Goal: Task Accomplishment & Management: Manage account settings

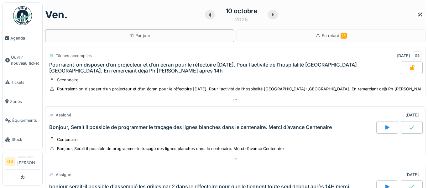
click at [378, 23] on div "[DATE]" at bounding box center [235, 14] width 381 height 19
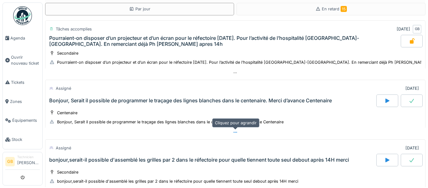
scroll to position [25, 0]
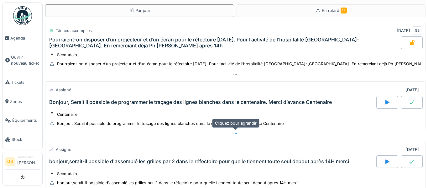
click at [235, 134] on icon at bounding box center [235, 133] width 3 height 1
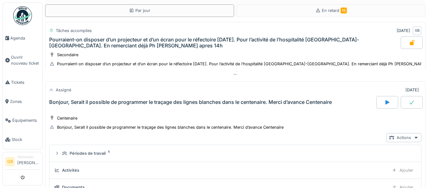
scroll to position [82, 0]
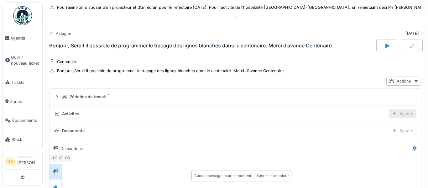
click at [411, 118] on div "Ajouter" at bounding box center [403, 113] width 27 height 9
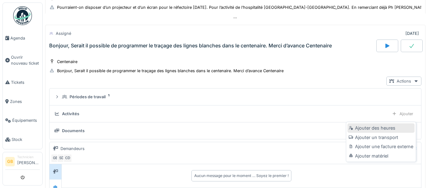
click at [393, 130] on div "Ajouter des heures" at bounding box center [381, 127] width 67 height 9
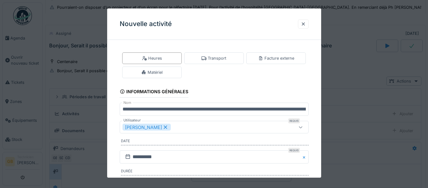
click at [308, 135] on fieldset "**********" at bounding box center [214, 143] width 189 height 196
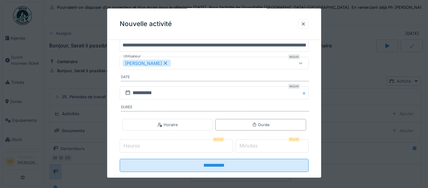
scroll to position [75, 0]
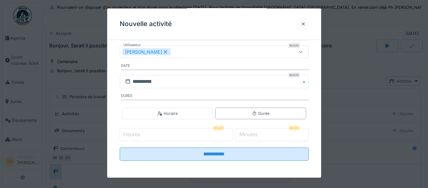
click at [217, 134] on input "Heures" at bounding box center [177, 134] width 114 height 13
type input "*"
click at [289, 133] on input "*" at bounding box center [272, 134] width 73 height 13
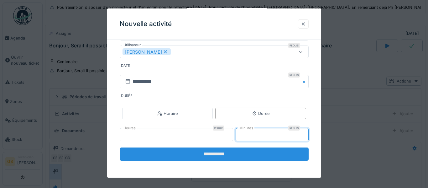
type input "**"
click at [280, 157] on input "**********" at bounding box center [214, 153] width 189 height 13
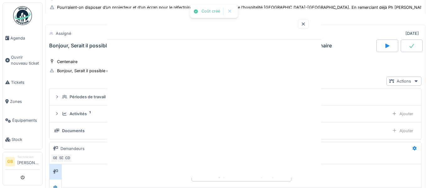
scroll to position [0, 0]
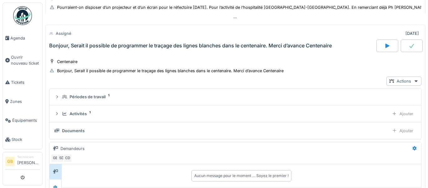
click at [424, 116] on div "Centenaire Bonjour, Serait il possible de programmer le traçage des lignes blan…" at bounding box center [235, 136] width 381 height 161
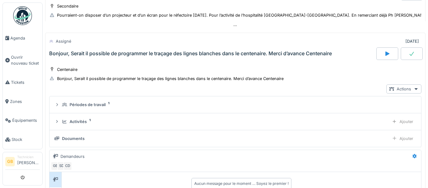
scroll to position [44, 0]
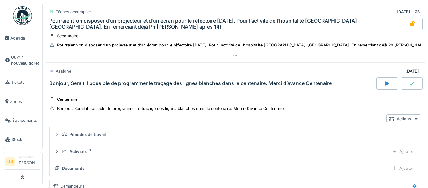
click at [417, 83] on div at bounding box center [412, 83] width 22 height 13
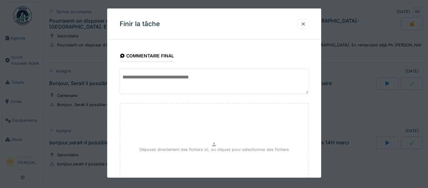
click at [314, 117] on div "**********" at bounding box center [214, 141] width 214 height 193
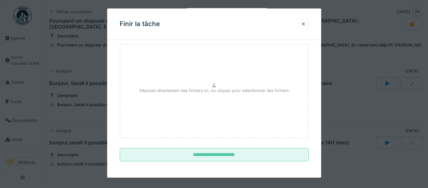
scroll to position [60, 0]
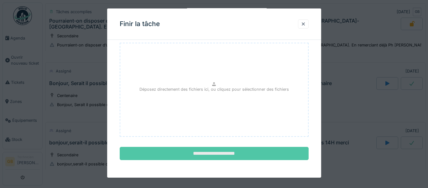
click at [268, 159] on input "**********" at bounding box center [214, 153] width 189 height 13
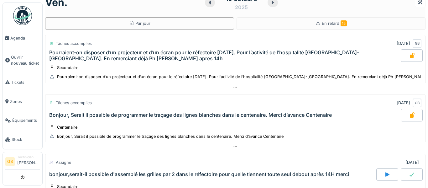
scroll to position [0, 0]
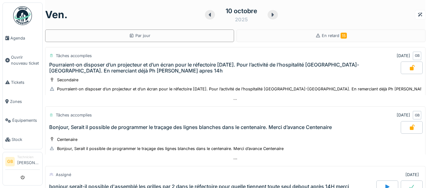
click at [273, 17] on div at bounding box center [273, 14] width 10 height 9
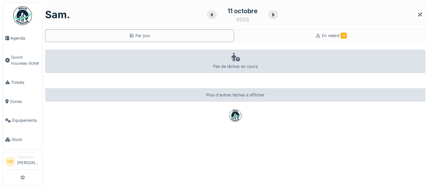
click at [273, 17] on div at bounding box center [273, 14] width 10 height 9
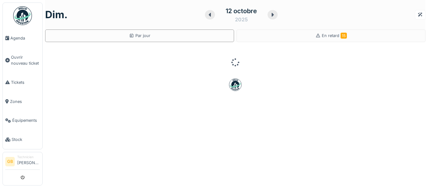
click at [273, 17] on div at bounding box center [273, 14] width 10 height 9
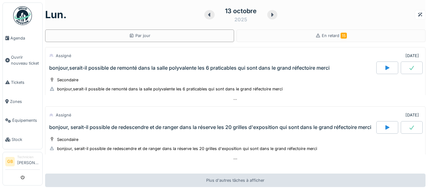
click at [273, 16] on icon at bounding box center [272, 14] width 6 height 5
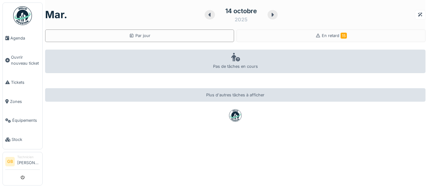
click at [273, 16] on icon at bounding box center [273, 14] width 6 height 5
click at [211, 14] on icon at bounding box center [210, 14] width 6 height 5
